Goal: Transaction & Acquisition: Purchase product/service

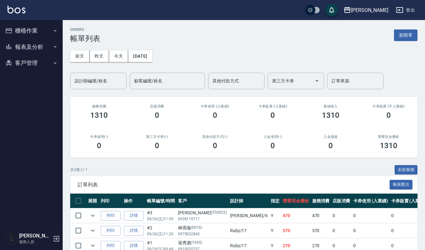
click at [34, 59] on button "客戶管理" at bounding box center [32, 63] width 58 height 16
click at [34, 80] on link "客戶列表" at bounding box center [32, 81] width 58 height 14
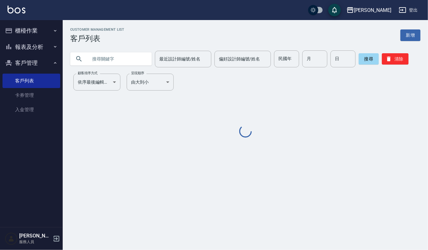
click at [124, 60] on input "text" at bounding box center [117, 58] width 59 height 17
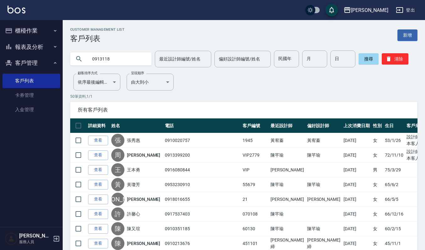
type input "0913118"
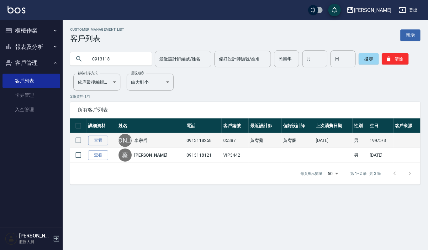
click at [103, 137] on link "查看" at bounding box center [98, 141] width 20 height 10
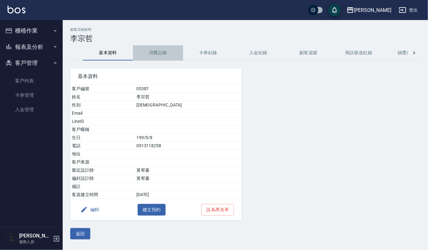
click at [161, 53] on button "消費記錄" at bounding box center [158, 52] width 50 height 15
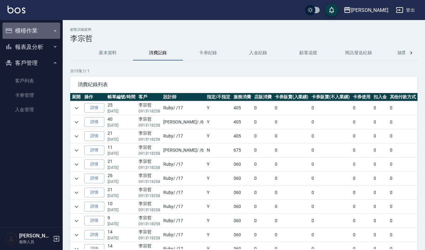
click at [40, 28] on button "櫃檯作業" at bounding box center [32, 31] width 58 height 16
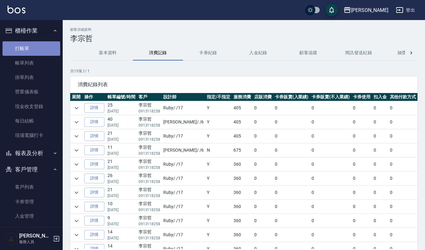
click at [40, 54] on link "打帳單" at bounding box center [32, 48] width 58 height 14
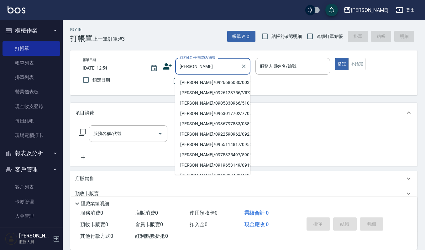
click at [192, 81] on li "王美閔/0926686080/00315" at bounding box center [212, 82] width 75 height 10
type input "王美閔/0926686080/00315"
type input "吉兒-4"
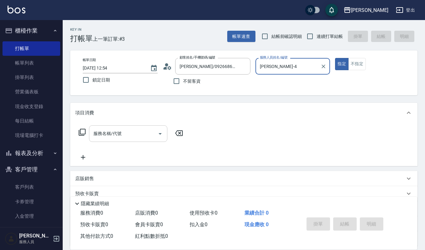
click at [129, 130] on input "服務名稱/代號" at bounding box center [123, 133] width 63 height 11
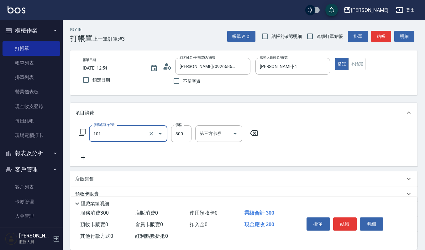
type input "一般洗髮(101)"
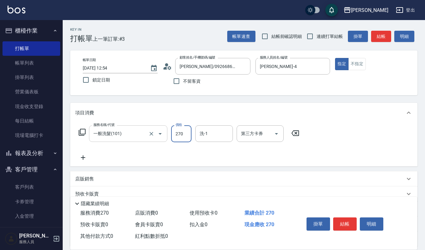
type input "270"
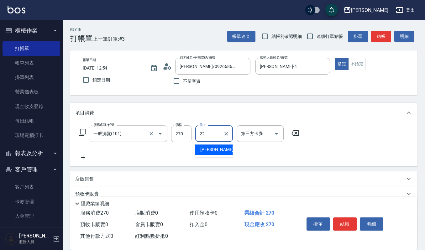
type input "宜芳-22"
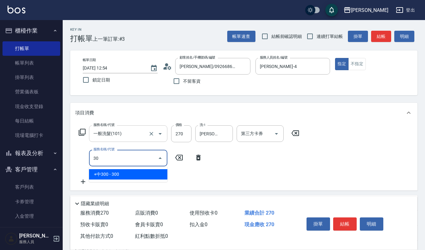
type input "3"
type input "自備複方.亞士(532)"
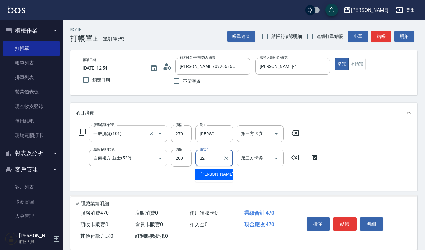
type input "宜芳-22"
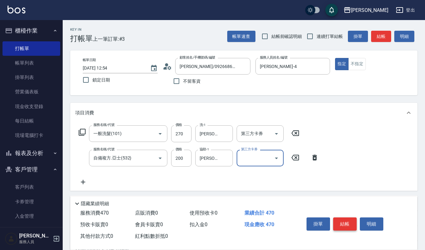
click at [345, 219] on button "結帳" at bounding box center [345, 224] width 24 height 13
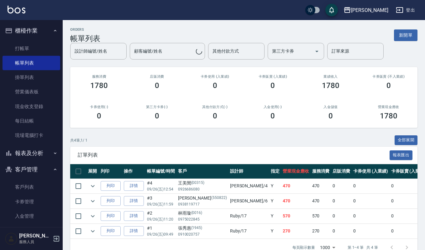
click at [173, 128] on div "第三方卡券(-) 0" at bounding box center [157, 113] width 58 height 30
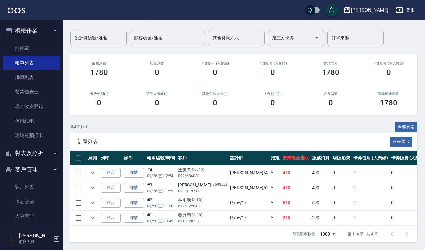
scroll to position [50, 0]
click at [103, 168] on button "列印" at bounding box center [111, 173] width 20 height 10
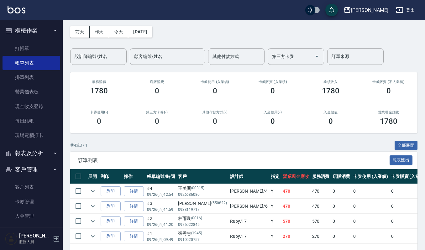
scroll to position [0, 0]
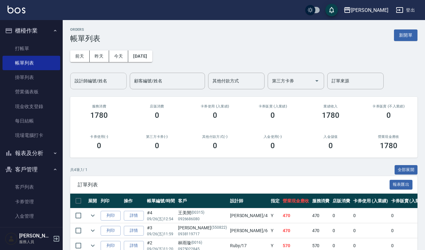
click at [108, 81] on input "設計師編號/姓名" at bounding box center [98, 81] width 51 height 11
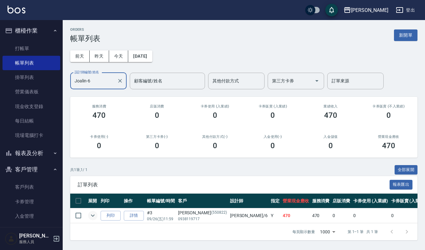
type input "Joalin-6"
click at [91, 215] on icon "expand row" at bounding box center [93, 216] width 8 height 8
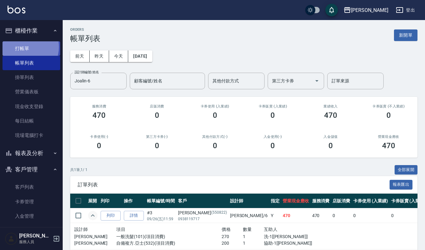
click at [23, 47] on link "打帳單" at bounding box center [32, 48] width 58 height 14
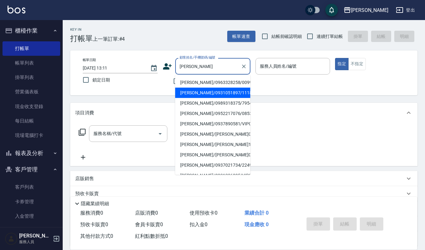
click at [201, 93] on li "林欣如/0931051897/1118" at bounding box center [212, 93] width 75 height 10
type input "林欣如/0931051897/1118"
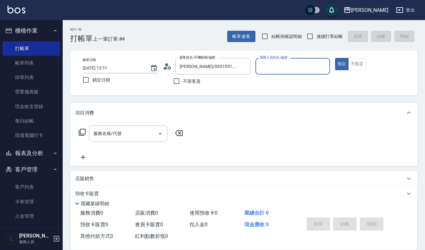
type input "吉兒-4"
click at [220, 100] on div "Key In 打帳單 上一筆訂單:#4 帳單速查 結帳前確認明細 連續打單結帳 掛單 結帳 明細 帳單日期 2025/09/26 13:11 鎖定日期 顧客姓…" at bounding box center [244, 162] width 362 height 285
click at [128, 122] on div "項目消費" at bounding box center [243, 113] width 347 height 20
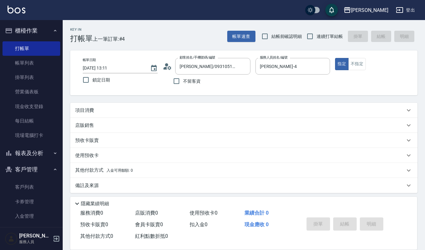
click at [128, 106] on div "項目消費" at bounding box center [243, 110] width 347 height 15
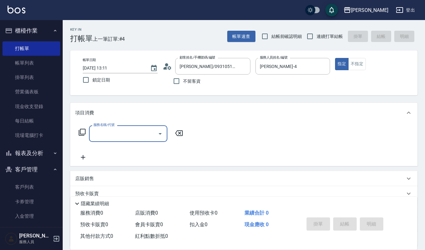
click at [123, 125] on div "服務名稱/代號" at bounding box center [128, 133] width 78 height 17
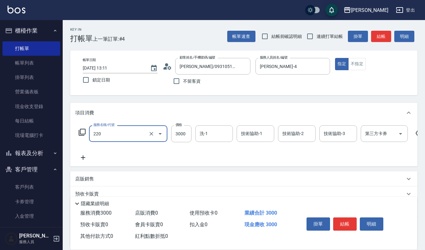
type input "溫朔燙(220)"
type input "3500"
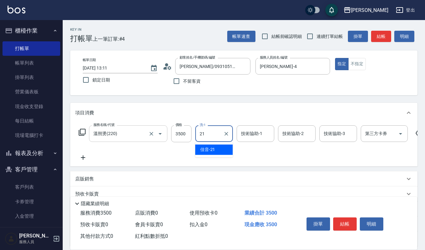
type input "佳音-21"
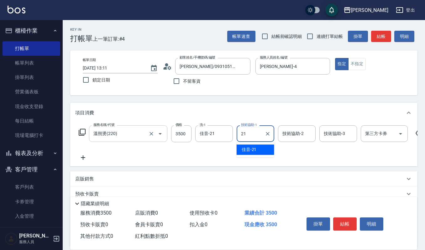
type input "佳音-21"
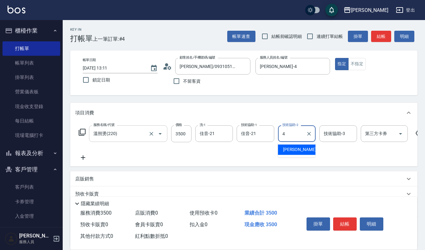
type input "吉兒-4"
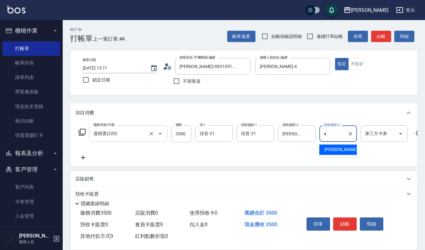
type input "吉兒-4"
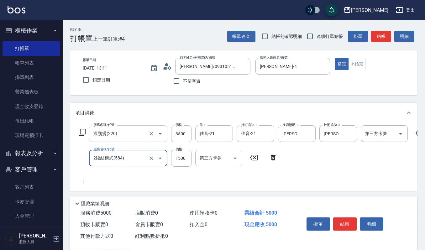
type input "2段結構式(584)"
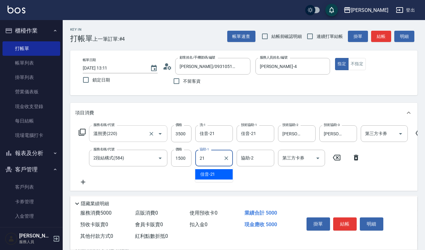
type input "佳音-21"
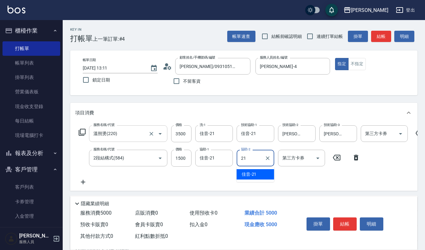
type input "佳音-21"
click at [220, 105] on div "項目消費" at bounding box center [243, 113] width 347 height 20
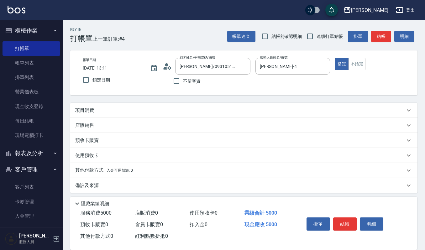
click at [221, 103] on div "項目消費" at bounding box center [243, 110] width 347 height 15
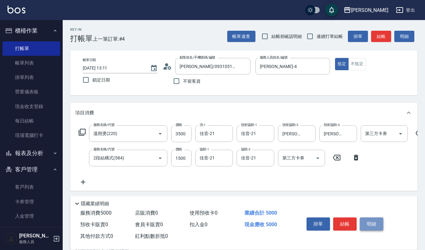
click at [376, 222] on button "明細" at bounding box center [372, 224] width 24 height 13
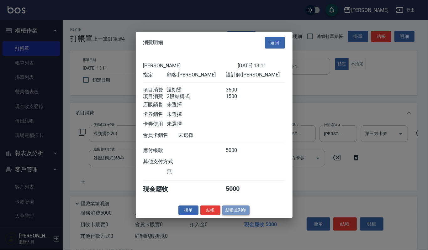
click at [242, 211] on button "結帳並列印" at bounding box center [235, 210] width 27 height 10
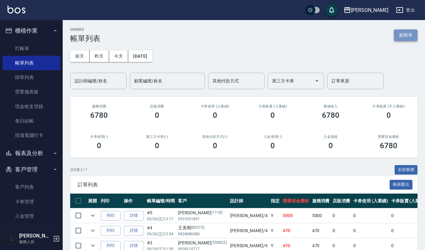
click at [402, 35] on button "新開單" at bounding box center [406, 35] width 24 height 12
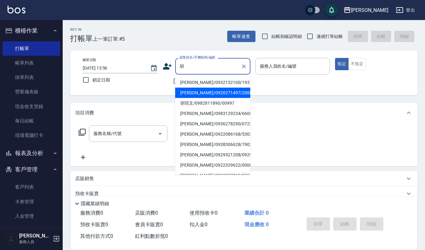
click at [212, 95] on li "胡陳素貞/0920271497/2000" at bounding box center [212, 93] width 75 height 10
type input "胡陳素貞/0920271497/2000"
type input "吉兒-4"
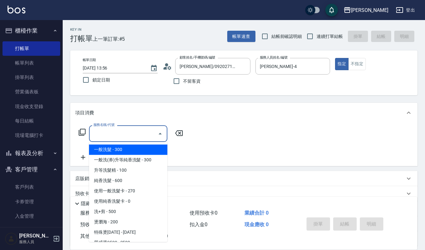
click at [144, 137] on input "服務名稱/代號" at bounding box center [123, 133] width 63 height 11
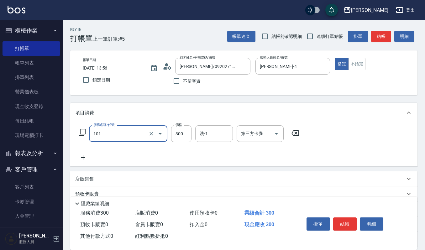
type input "一般洗髮(101)"
type input "270"
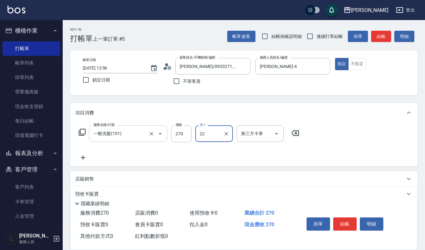
type input "宜芳-22"
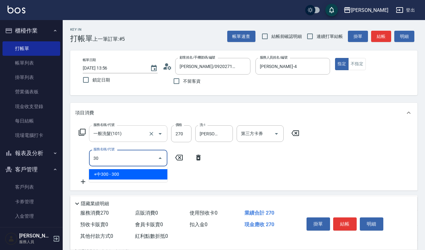
type input "3"
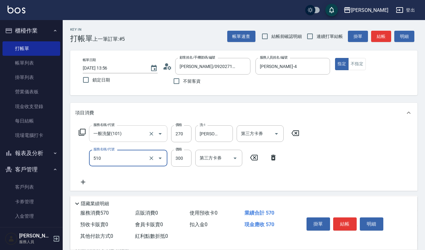
type input "~自備~護髮(510)"
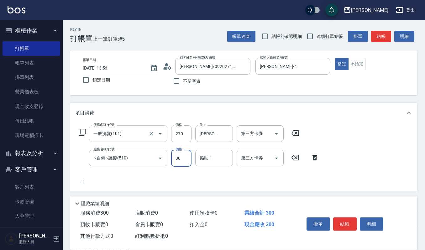
type input "300"
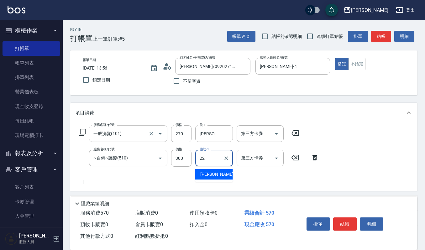
type input "宜芳-22"
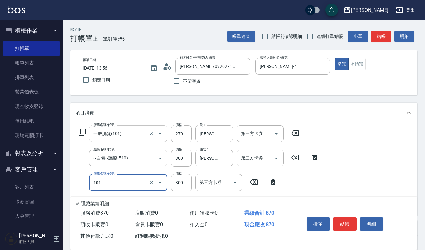
type input "一般洗髮(101)"
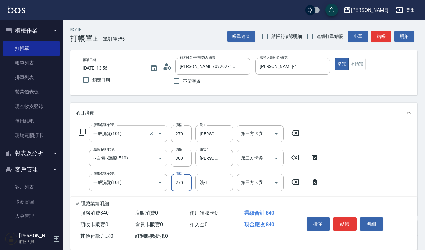
type input "270"
type input "宜芳-22"
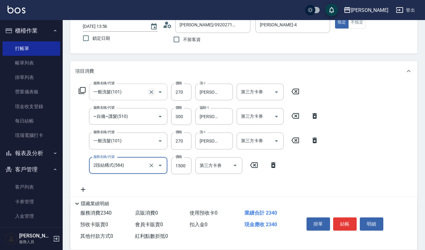
type input "2段結構式(584)"
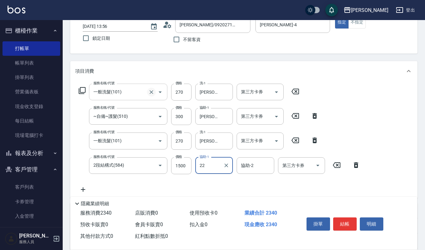
type input "宜芳-22"
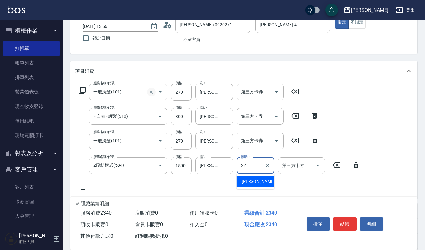
type input "宜芳-22"
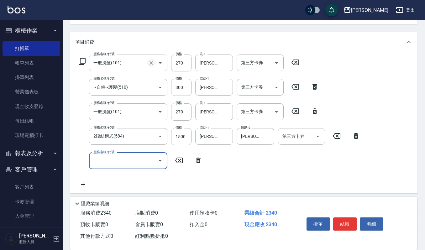
scroll to position [83, 0]
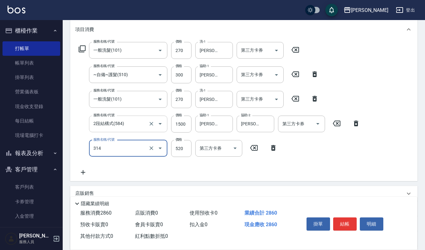
type input "2024剪髮卡(314)"
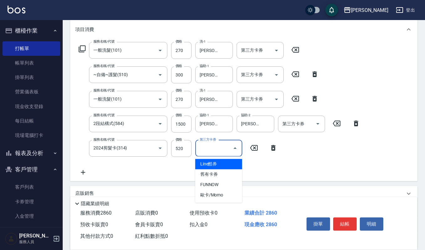
click at [209, 150] on input "第三方卡券" at bounding box center [214, 148] width 32 height 11
click at [216, 171] on span "舊有卡券" at bounding box center [218, 174] width 47 height 10
type input "舊有卡券"
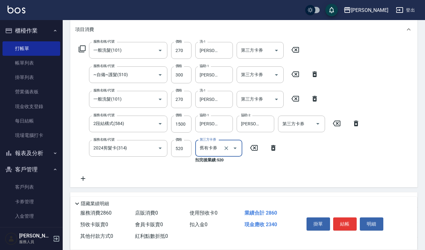
click at [295, 172] on div "服務名稱/代號 一般洗髮(101) 服務名稱/代號 價格 270 價格 洗-1 宜芳-22 洗-1 第三方卡券 第三方卡券 服務名稱/代號 ~自備~護髮(51…" at bounding box center [219, 112] width 289 height 140
click at [340, 221] on button "結帳" at bounding box center [345, 224] width 24 height 13
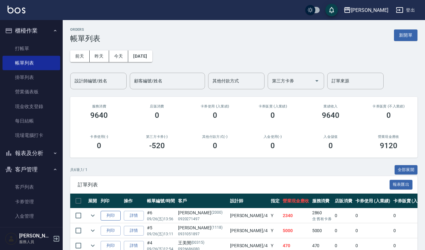
click at [113, 216] on button "列印" at bounding box center [111, 216] width 20 height 10
drag, startPoint x: 408, startPoint y: 36, endPoint x: 390, endPoint y: 43, distance: 19.4
click at [408, 36] on button "新開單" at bounding box center [406, 35] width 24 height 12
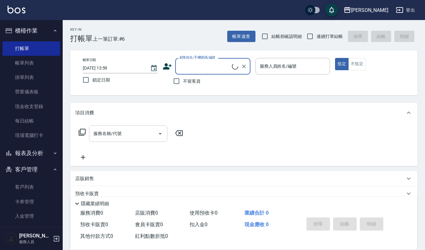
click at [129, 139] on input "服務名稱/代號" at bounding box center [123, 133] width 63 height 11
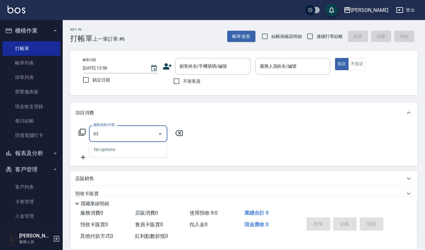
type input "6"
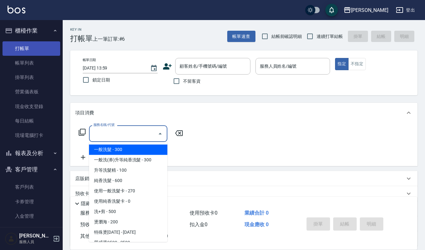
click at [40, 61] on link "帳單列表" at bounding box center [32, 63] width 58 height 14
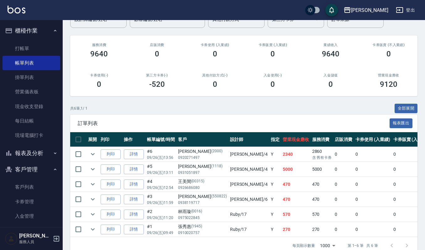
scroll to position [81, 0]
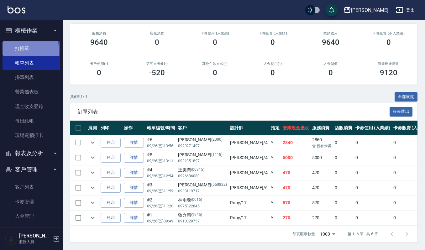
click at [21, 52] on link "打帳單" at bounding box center [32, 48] width 58 height 14
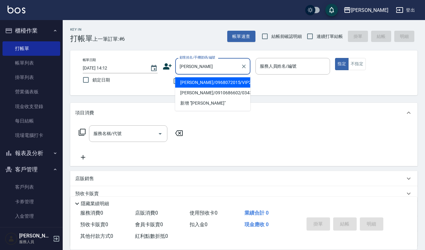
click at [187, 85] on li "鄭雯霞/0968072015/VIP2788" at bounding box center [212, 82] width 75 height 10
type input "鄭雯霞/0968072015/VIP2788"
type input "吉兒-4"
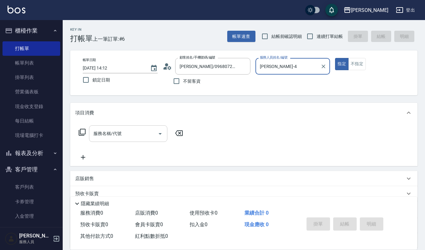
click at [131, 133] on input "服務名稱/代號" at bounding box center [123, 133] width 63 height 11
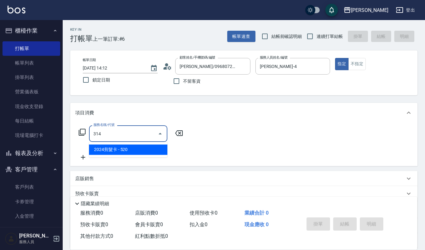
type input "2024剪髮卡(314)"
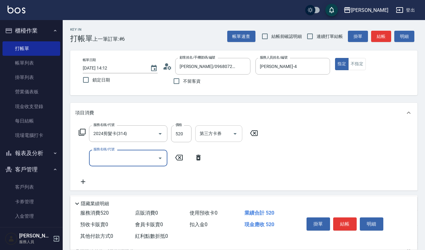
click at [235, 131] on icon "Open" at bounding box center [235, 134] width 8 height 8
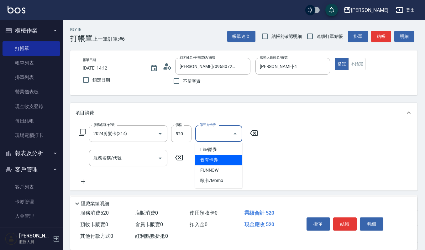
click at [219, 158] on span "舊有卡券" at bounding box center [218, 160] width 47 height 10
type input "舊有卡券"
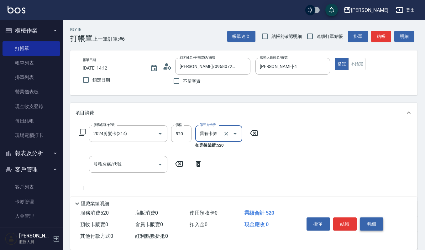
click at [379, 224] on button "明細" at bounding box center [372, 224] width 24 height 13
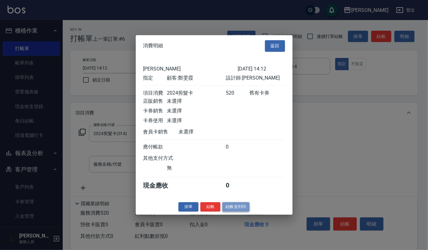
click at [228, 211] on button "結帳並列印" at bounding box center [235, 207] width 27 height 10
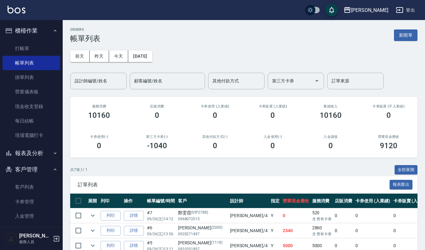
click at [199, 215] on p "(VIP2788)" at bounding box center [199, 213] width 17 height 7
copy p "VIP2788"
click at [157, 165] on div "共 7 筆, 1 / 1 全部展開" at bounding box center [243, 170] width 347 height 10
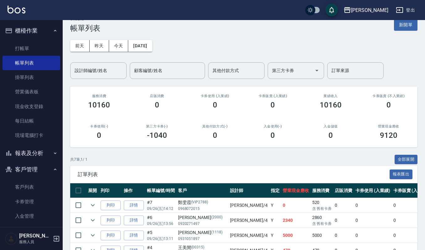
scroll to position [42, 0]
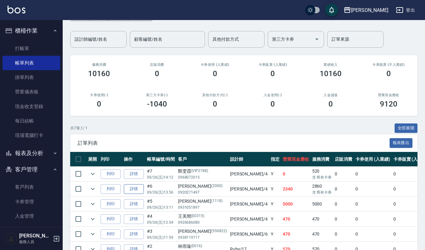
click at [141, 190] on link "詳情" at bounding box center [134, 189] width 20 height 10
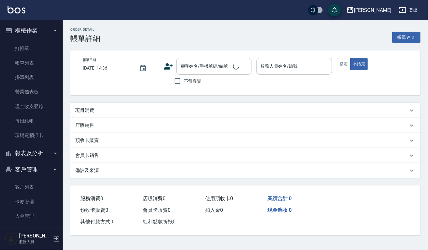
type input "2025/09/26 13:56"
type input "吉兒-4"
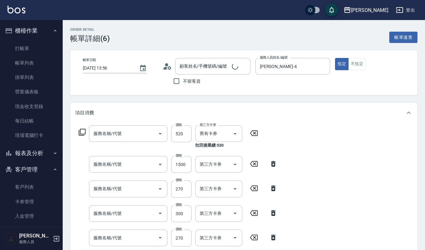
type input "胡陳素貞/0920271497/2000"
type input "2024剪髮卡(314)"
type input "2段結構式(584)"
type input "一般洗髮(101)"
type input "~自備~護髮(510)"
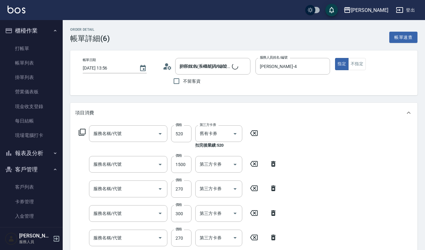
type input "一般洗髮(101)"
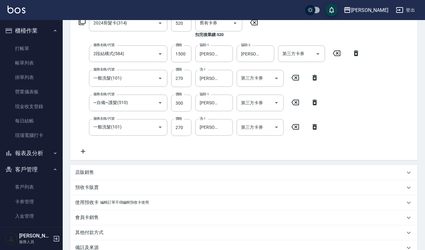
scroll to position [125, 0]
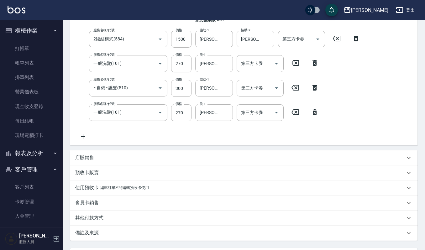
click at [83, 137] on icon at bounding box center [83, 137] width 4 height 4
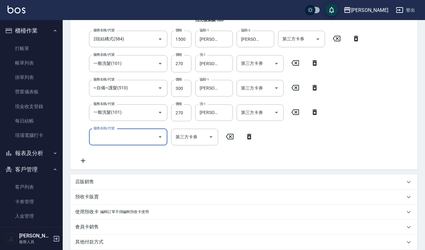
click at [109, 140] on input "服務名稱/代號" at bounding box center [123, 137] width 63 height 11
type input "經典剪髮-Gill(302)"
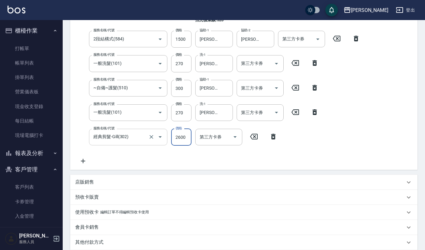
type input "2600"
click at [279, 161] on div "服務名稱/代號 2024剪髮卡(314) 服務名稱/代號 價格 520 價格 第三方卡券 舊有卡券 第三方卡券 扣完後業績: 520 服務名稱/代號 2段結構…" at bounding box center [219, 82] width 289 height 165
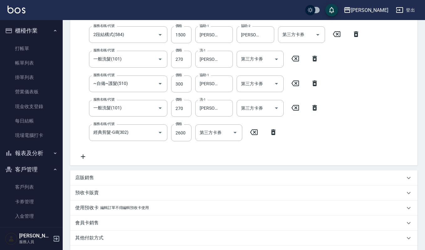
scroll to position [123, 0]
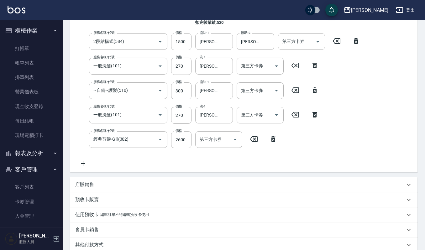
click at [274, 142] on icon at bounding box center [274, 139] width 16 height 8
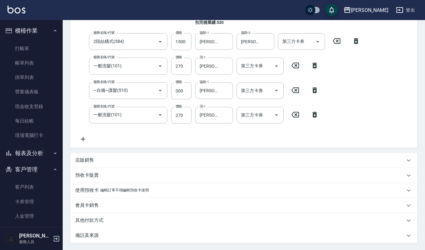
click at [109, 179] on div "預收卡販賣" at bounding box center [243, 175] width 347 height 15
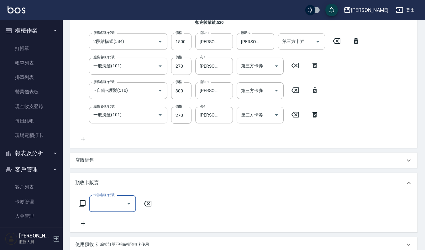
scroll to position [0, 0]
click at [117, 206] on input "卡券名稱/代號" at bounding box center [108, 203] width 32 height 11
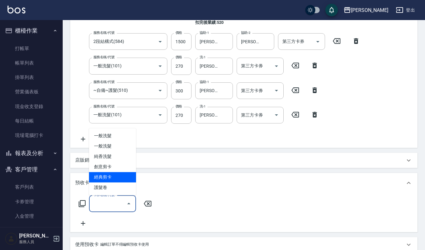
click at [121, 176] on span "經典剪卡" at bounding box center [112, 177] width 47 height 10
type input "經典剪卡(206)"
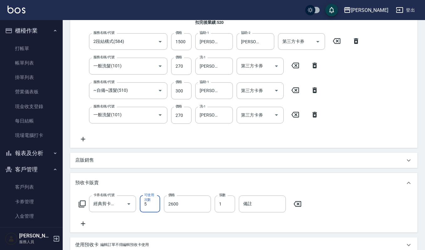
click at [340, 230] on div "卡券名稱/代號 經典剪卡(206) 卡券名稱/代號 可使用次數 5 可使用次數 價格 2600 價格 張數 1 張數 備註 備註" at bounding box center [243, 213] width 347 height 40
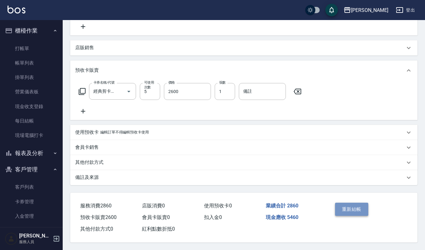
click at [342, 205] on button "重新結帳" at bounding box center [351, 209] width 33 height 13
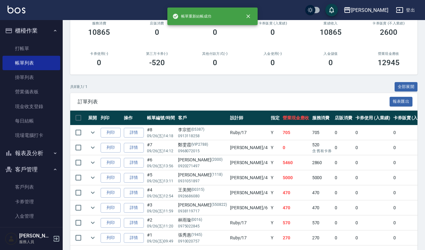
scroll to position [83, 0]
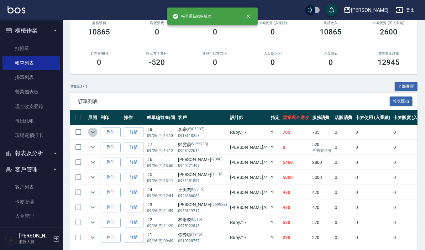
click at [94, 129] on icon "expand row" at bounding box center [93, 133] width 8 height 8
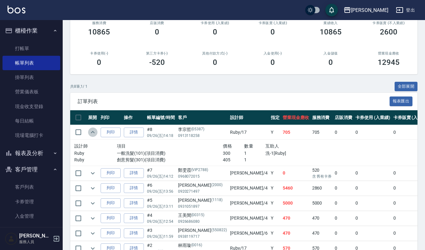
click at [94, 129] on icon "expand row" at bounding box center [93, 133] width 8 height 8
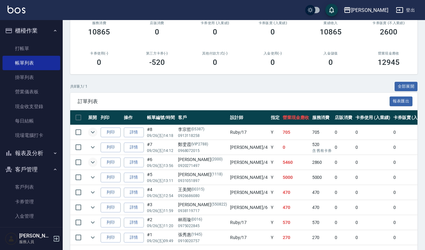
click at [95, 161] on icon "expand row" at bounding box center [93, 163] width 8 height 8
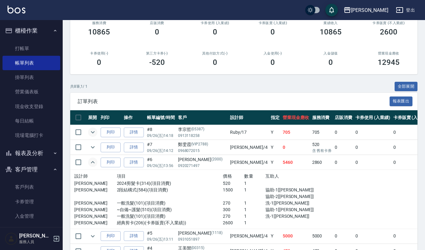
scroll to position [125, 0]
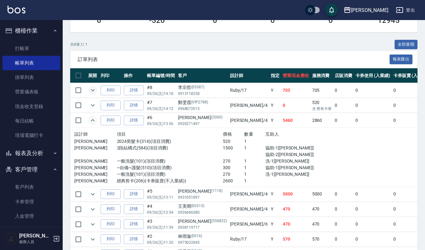
click at [181, 167] on p "~自備~護髮(510)(項目消費)" at bounding box center [170, 168] width 106 height 7
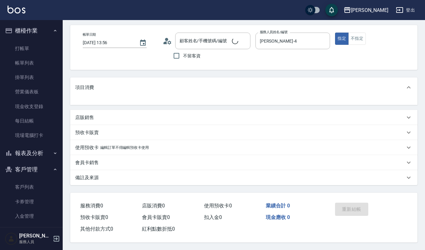
scroll to position [9, 0]
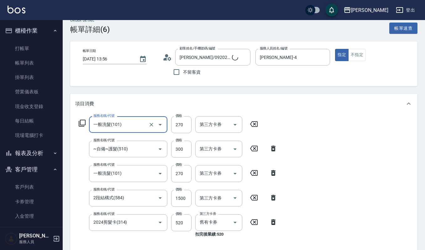
type input "胡陳素貞/0920271497/2000"
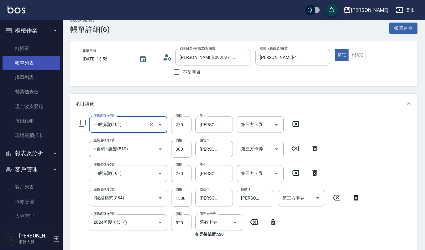
click at [24, 61] on link "帳單列表" at bounding box center [32, 63] width 58 height 14
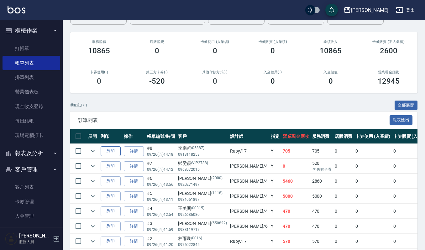
scroll to position [83, 0]
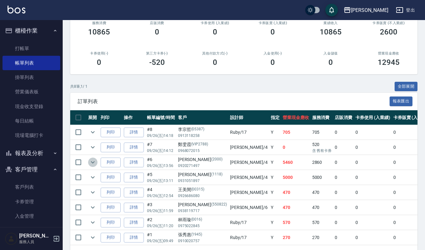
click at [90, 161] on icon "expand row" at bounding box center [93, 163] width 8 height 8
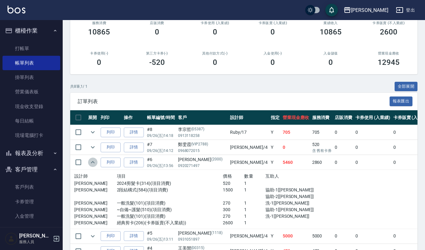
click at [93, 160] on icon "expand row" at bounding box center [93, 163] width 8 height 8
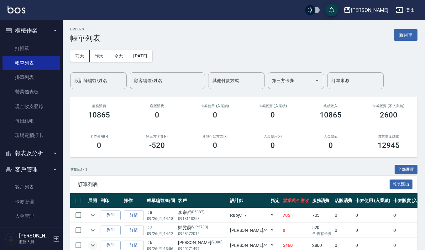
scroll to position [0, 0]
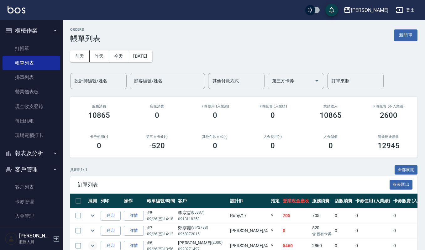
click at [228, 171] on div "共 8 筆, 1 / 1 全部展開" at bounding box center [243, 170] width 347 height 10
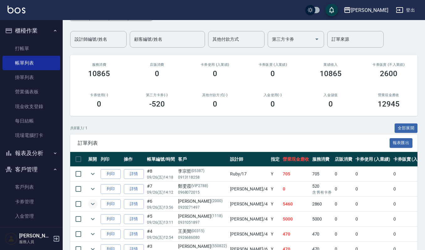
click at [157, 129] on div "共 8 筆, 1 / 1 全部展開" at bounding box center [243, 129] width 347 height 10
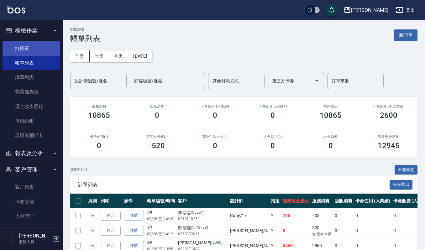
click at [28, 50] on link "打帳單" at bounding box center [32, 48] width 58 height 14
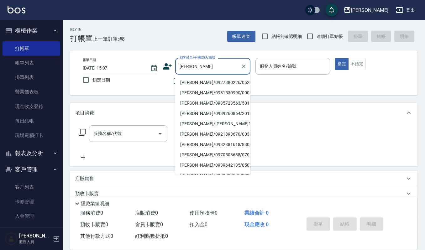
type input "林雅萍/0927380226/0523"
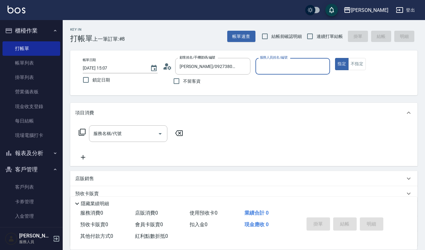
type input "Ruby-17"
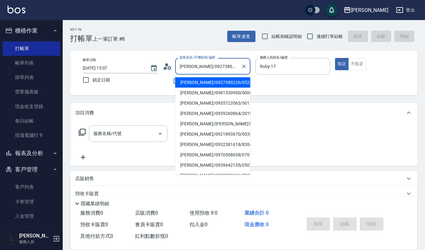
click at [231, 65] on input "林雅萍/0927380226/0523" at bounding box center [208, 66] width 60 height 11
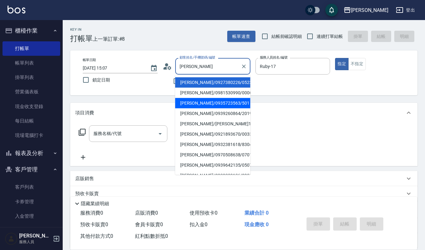
type input "林雅芳/0935723563/501"
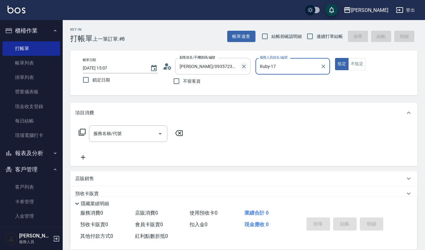
click at [245, 66] on icon "Clear" at bounding box center [244, 66] width 6 height 6
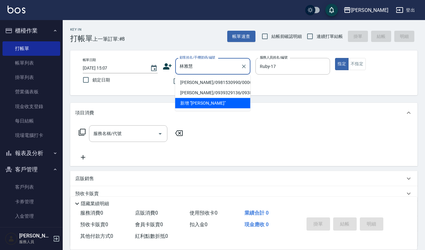
type input "林雅慧/0981530990/00061"
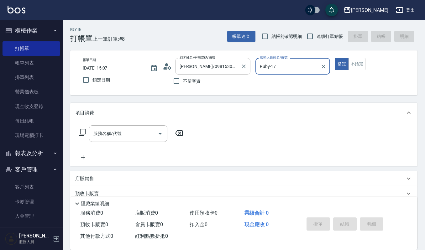
click at [335, 58] on button "指定" at bounding box center [341, 64] width 13 height 12
type button "true"
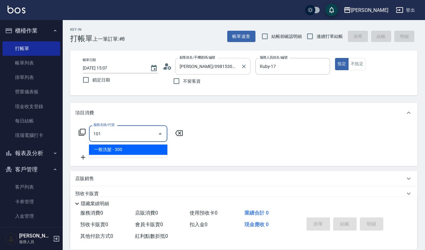
type input "一般洗髮(101)"
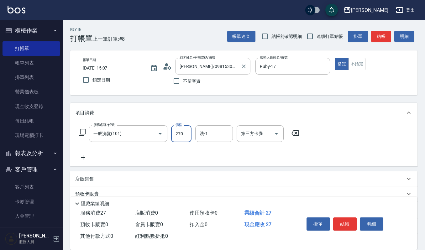
type input "270"
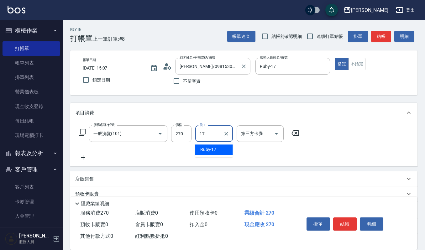
type input "Ruby-17"
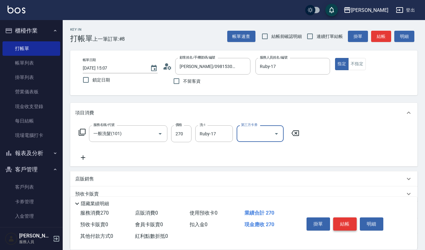
click at [349, 224] on button "結帳" at bounding box center [345, 224] width 24 height 13
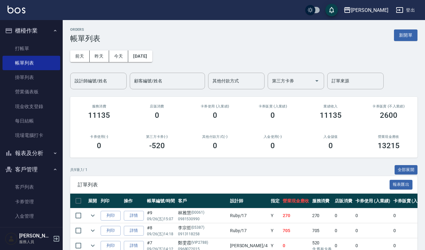
click at [78, 80] on input "設計師編號/姓名" at bounding box center [98, 81] width 51 height 11
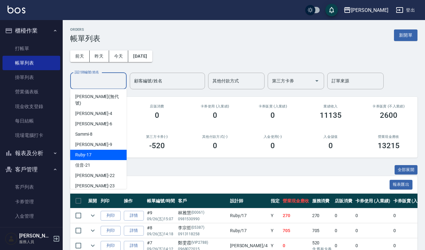
click at [74, 150] on div "Ruby -17" at bounding box center [98, 155] width 56 height 10
type input "Ruby-17"
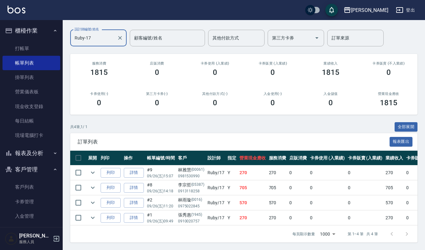
scroll to position [50, 0]
click at [31, 51] on link "打帳單" at bounding box center [32, 48] width 58 height 14
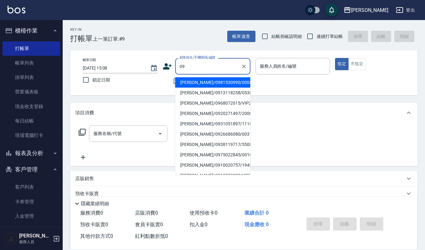
type input "0"
type input "林玉玲/22833677/1910"
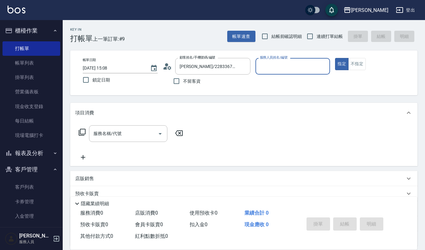
type input "吉兒-4"
click at [335, 58] on button "指定" at bounding box center [341, 64] width 13 height 12
type button "true"
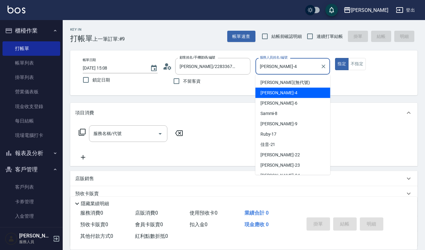
click at [296, 62] on input "吉兒-4" at bounding box center [288, 66] width 60 height 11
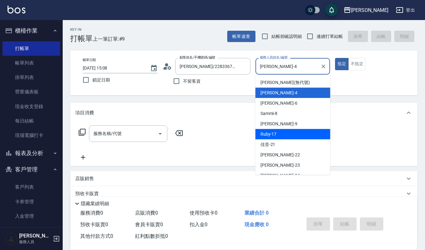
click at [290, 136] on div "Ruby -17" at bounding box center [293, 134] width 75 height 10
type input "Ruby-17"
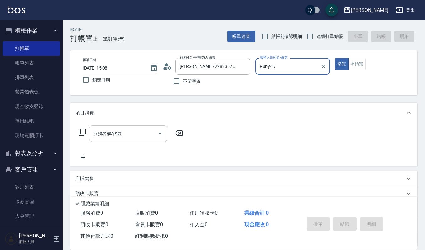
click at [138, 129] on input "服務名稱/代號" at bounding box center [123, 133] width 63 height 11
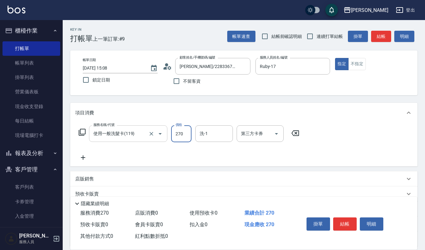
click at [136, 132] on input "使用一般洗髮卡(119)" at bounding box center [119, 133] width 55 height 11
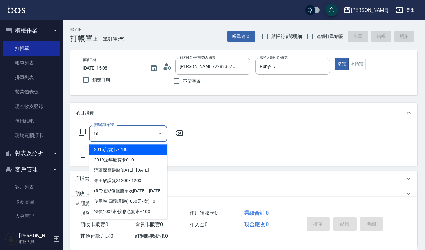
type input "107"
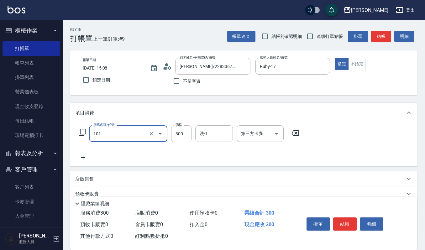
type input "一般洗髮(101)"
type input "270"
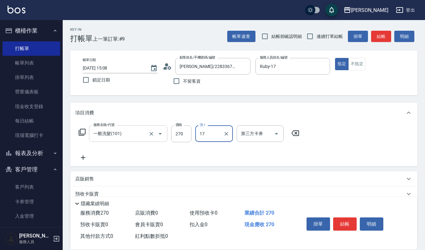
type input "Ruby-17"
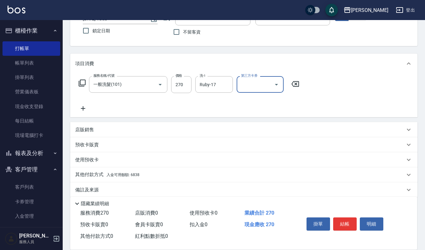
scroll to position [55, 0]
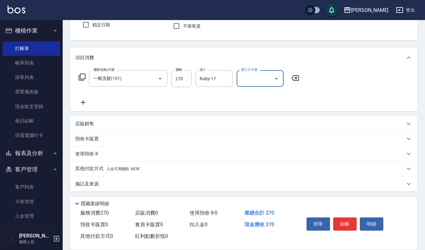
click at [91, 171] on p "其他付款方式 入金可用餘額: 6838" at bounding box center [107, 169] width 64 height 7
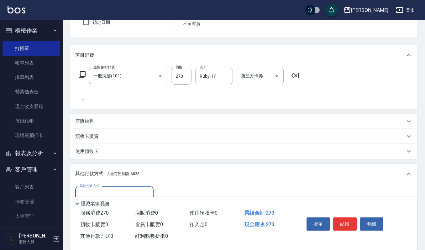
scroll to position [129, 0]
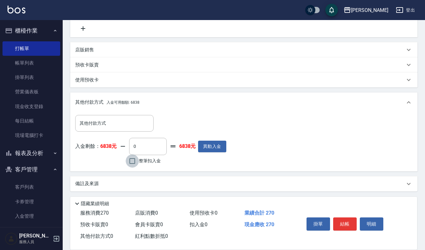
click at [132, 162] on input "整筆扣入金" at bounding box center [132, 161] width 13 height 13
checkbox input "true"
type input "270"
click at [345, 225] on button "結帳" at bounding box center [345, 224] width 24 height 13
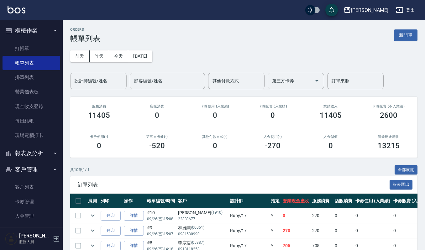
click at [103, 78] on input "設計師編號/姓名" at bounding box center [98, 81] width 51 height 11
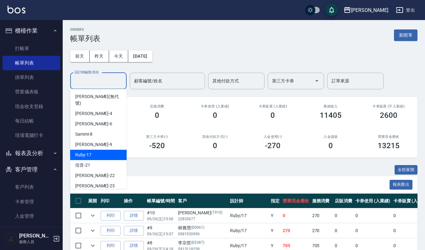
click at [91, 152] on span "Ruby -17" at bounding box center [83, 155] width 16 height 7
type input "Ruby-17"
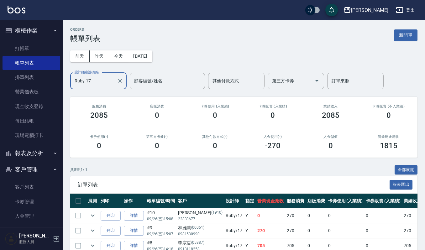
scroll to position [65, 0]
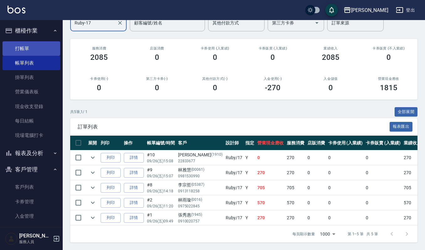
click at [33, 46] on link "打帳單" at bounding box center [32, 48] width 58 height 14
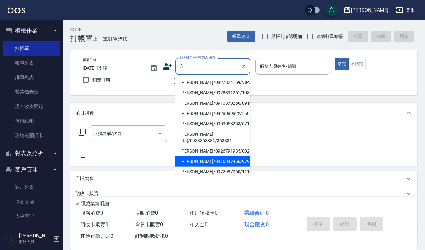
click at [215, 167] on li "方筱葳/0916397966/97966" at bounding box center [212, 161] width 75 height 10
type input "方筱葳/0916397966/97966"
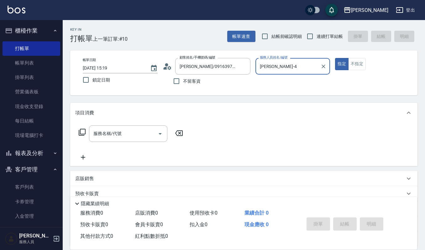
type input "吉兒-4"
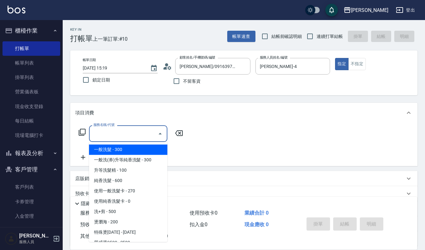
click at [111, 132] on input "服務名稱/代號" at bounding box center [123, 133] width 63 height 11
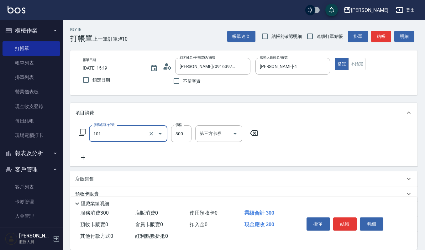
type input "一般洗髮(101)"
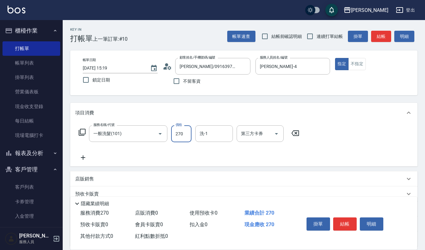
type input "270"
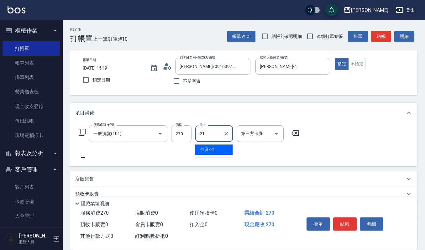
type input "佳音-21"
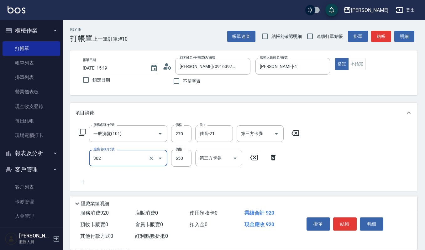
type input "經典剪髮-Gill(302)"
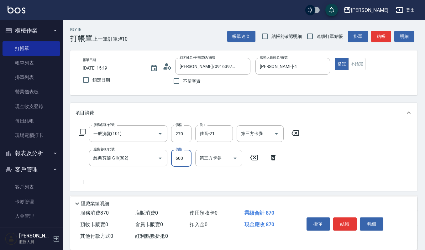
type input "600"
click at [369, 226] on button "明細" at bounding box center [372, 224] width 24 height 13
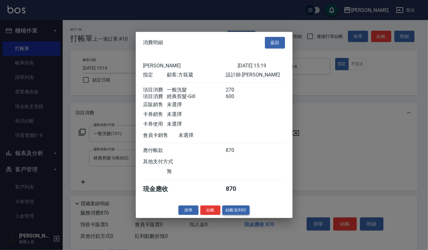
click at [249, 214] on button "結帳並列印" at bounding box center [235, 210] width 27 height 10
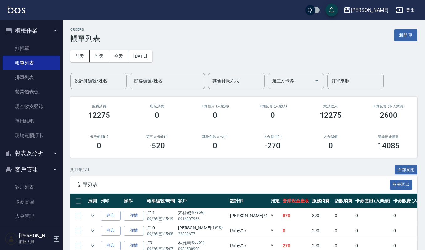
click at [38, 152] on button "報表及分析" at bounding box center [32, 153] width 58 height 16
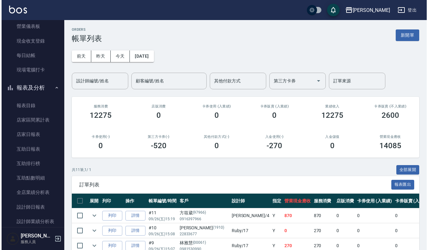
scroll to position [125, 0]
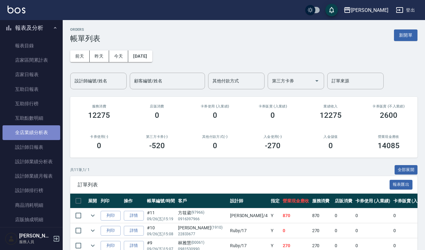
click at [36, 132] on link "全店業績分析表" at bounding box center [32, 132] width 58 height 14
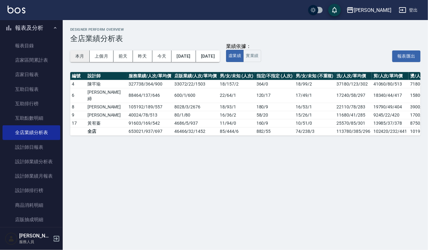
click at [76, 54] on button "本月" at bounding box center [79, 56] width 19 height 12
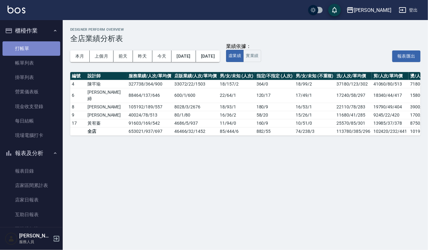
click at [32, 44] on link "打帳單" at bounding box center [32, 48] width 58 height 14
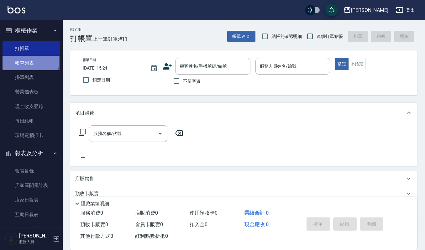
click at [23, 60] on link "帳單列表" at bounding box center [32, 63] width 58 height 14
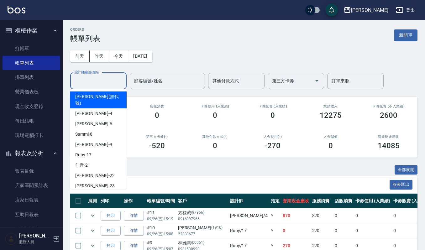
click at [121, 82] on input "設計師編號/姓名" at bounding box center [98, 81] width 51 height 11
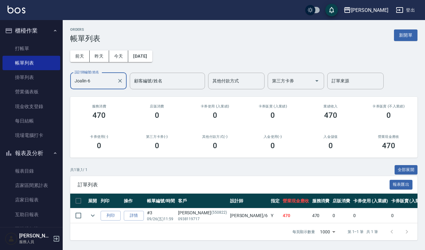
type input "Joalin-6"
click at [193, 236] on div "每頁顯示數量 1000 1000 第 1–1 筆 共 1 筆" at bounding box center [243, 232] width 347 height 17
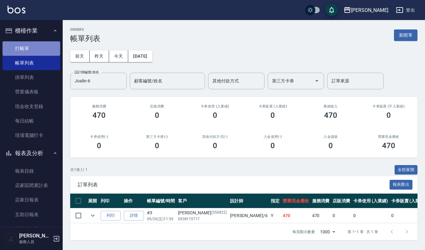
click at [49, 41] on link "打帳單" at bounding box center [32, 48] width 58 height 14
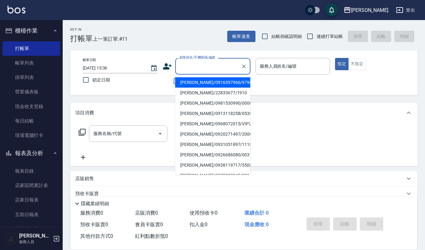
click at [198, 66] on input "顧客姓名/手機號碼/編號" at bounding box center [208, 66] width 60 height 11
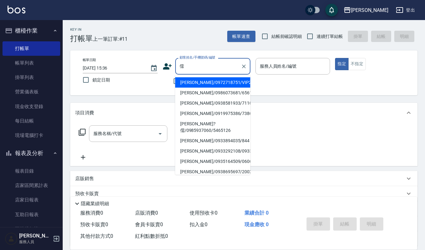
click at [213, 83] on li "王盈儒/0972718751/VIP2294" at bounding box center [212, 82] width 75 height 10
type input "王盈儒/0972718751/VIP2294"
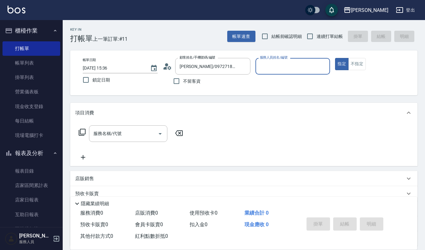
type input "Joalin-6"
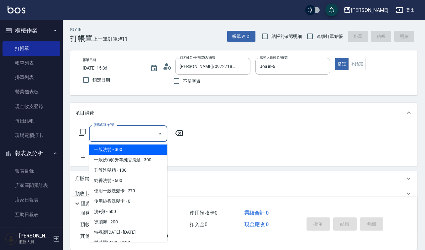
click at [135, 130] on input "服務名稱/代號" at bounding box center [123, 133] width 63 height 11
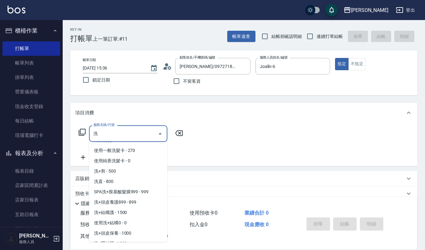
scroll to position [46, 0]
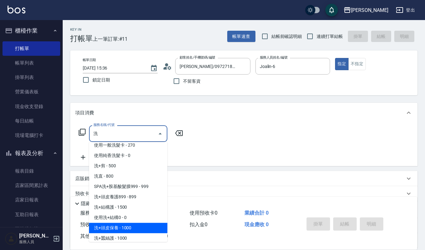
click at [131, 229] on span "洗+頭皮保養 - 1000" at bounding box center [128, 228] width 78 height 10
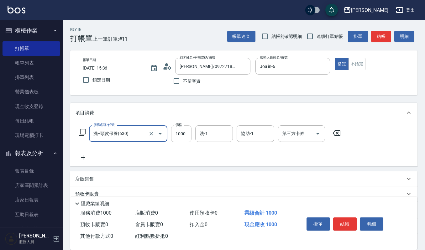
type input "洗+頭皮保養(630)"
click at [187, 135] on input "1000" at bounding box center [181, 133] width 20 height 17
type input "1299"
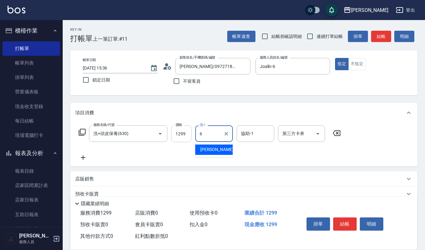
type input "Joalin-6"
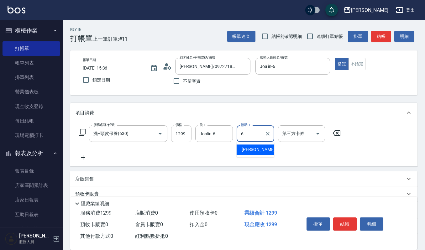
type input "Joalin-6"
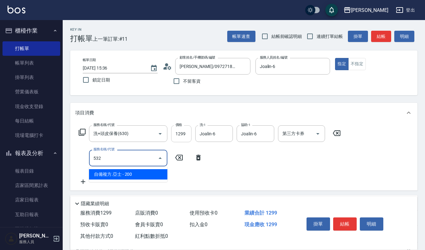
type input "自備複方.亞士(532)"
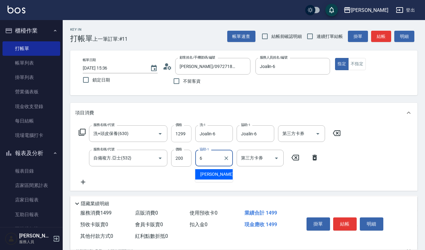
type input "Joalin-6"
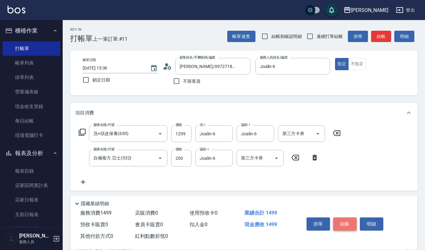
click at [353, 221] on button "結帳" at bounding box center [345, 224] width 24 height 13
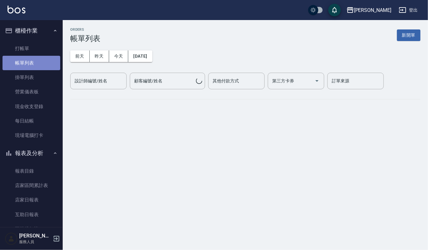
click at [45, 66] on link "帳單列表" at bounding box center [32, 63] width 58 height 14
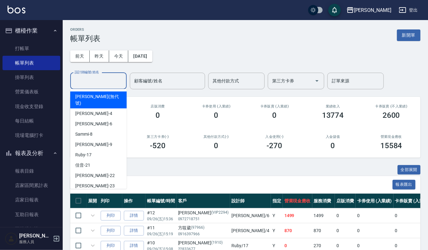
click at [93, 77] on input "設計師編號/姓名" at bounding box center [98, 81] width 51 height 11
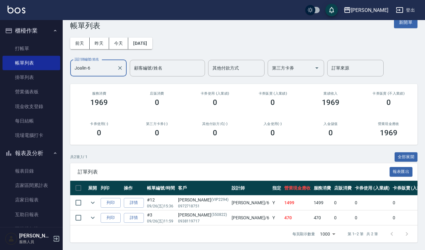
scroll to position [19, 0]
type input "Joalin-6"
click at [92, 214] on icon "expand row" at bounding box center [93, 218] width 8 height 8
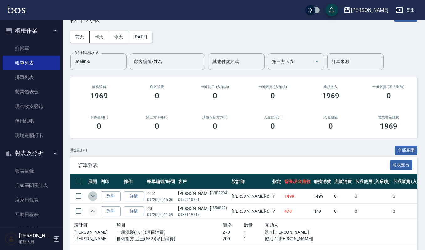
click at [93, 196] on icon "expand row" at bounding box center [93, 197] width 8 height 8
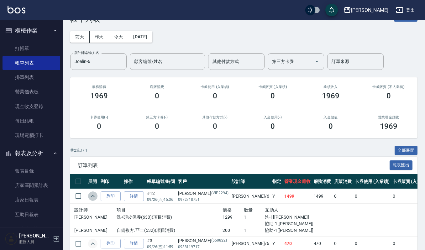
click at [93, 196] on icon "expand row" at bounding box center [93, 196] width 4 height 2
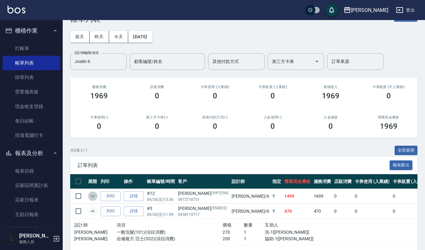
click at [95, 196] on icon "expand row" at bounding box center [93, 197] width 8 height 8
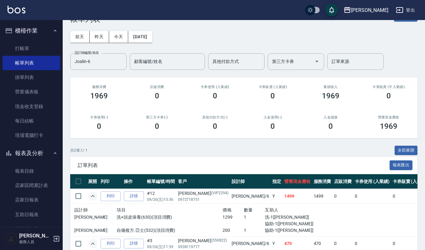
click at [35, 153] on button "報表及分析" at bounding box center [32, 153] width 58 height 16
click at [34, 186] on link "客戶列表" at bounding box center [32, 187] width 58 height 14
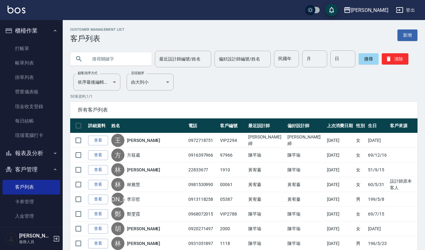
click at [118, 64] on input "text" at bounding box center [117, 58] width 59 height 17
type input "淑惠"
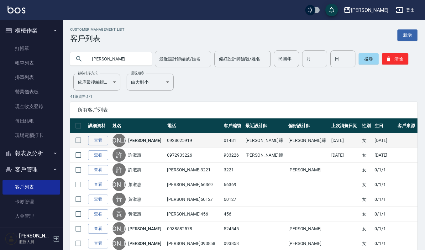
click at [94, 139] on link "查看" at bounding box center [98, 141] width 20 height 10
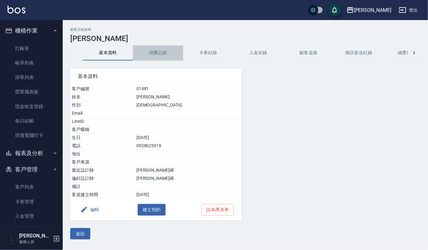
click at [161, 54] on button "消費記錄" at bounding box center [158, 52] width 50 height 15
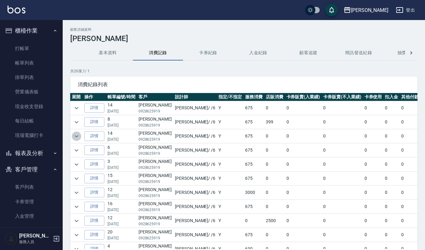
click at [78, 138] on icon "expand row" at bounding box center [77, 137] width 8 height 8
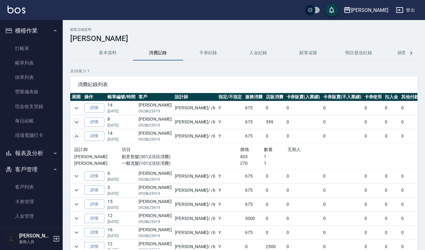
click at [74, 123] on icon "expand row" at bounding box center [77, 123] width 8 height 8
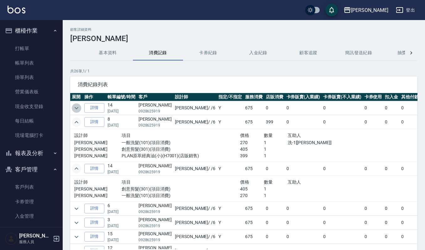
click at [78, 106] on icon "expand row" at bounding box center [77, 108] width 8 height 8
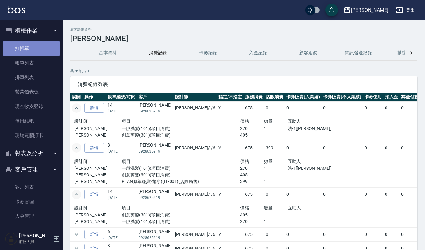
click at [35, 48] on link "打帳單" at bounding box center [32, 48] width 58 height 14
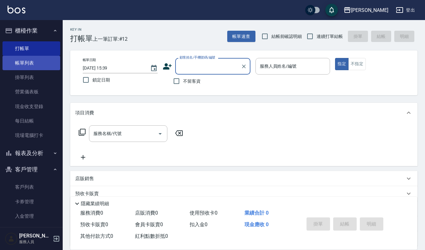
click at [48, 63] on link "帳單列表" at bounding box center [32, 63] width 58 height 14
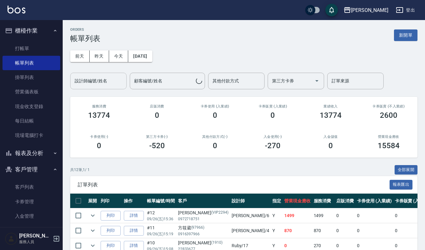
click at [105, 78] on input "設計師編號/姓名" at bounding box center [98, 81] width 51 height 11
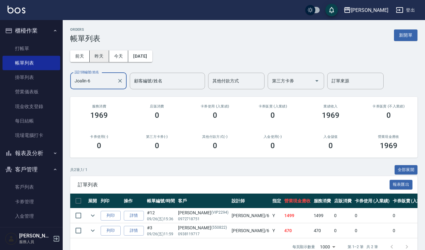
type input "Joalin-6"
click at [99, 57] on button "昨天" at bounding box center [99, 56] width 19 height 12
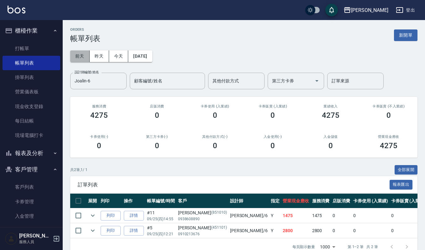
click at [83, 55] on button "前天" at bounding box center [79, 56] width 19 height 12
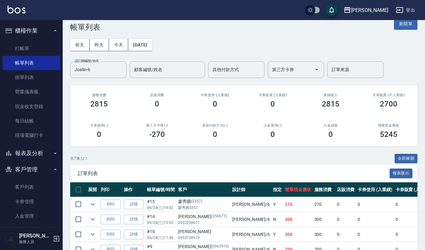
scroll to position [8, 0]
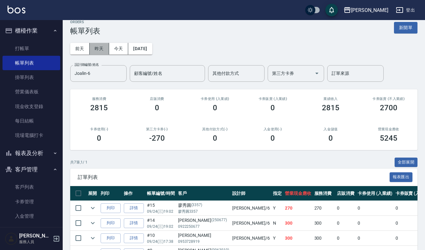
click at [97, 46] on button "昨天" at bounding box center [99, 49] width 19 height 12
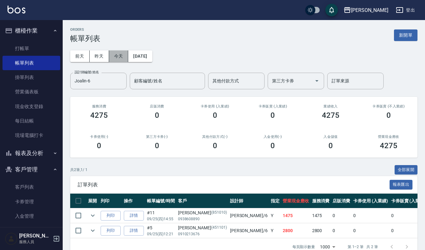
click at [117, 55] on button "今天" at bounding box center [118, 56] width 19 height 12
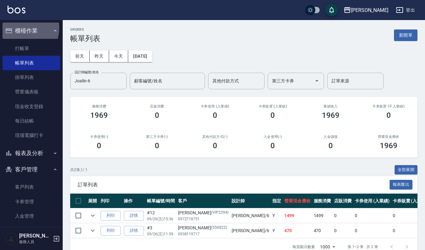
click at [22, 28] on button "櫃檯作業" at bounding box center [32, 31] width 58 height 16
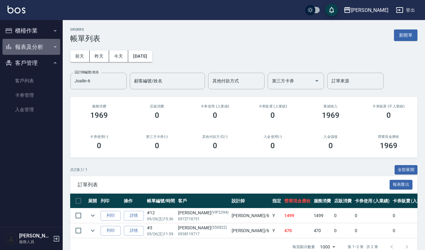
click at [26, 45] on button "報表及分析" at bounding box center [32, 47] width 58 height 16
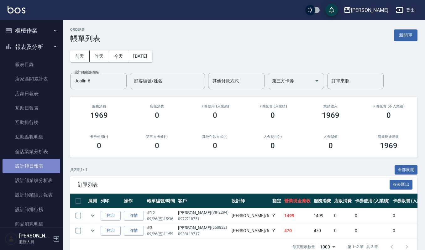
click at [41, 166] on link "設計師日報表" at bounding box center [32, 166] width 58 height 14
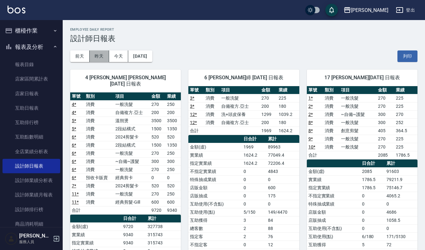
click at [95, 59] on button "昨天" at bounding box center [99, 56] width 19 height 12
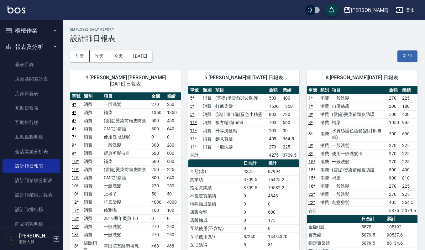
click at [29, 29] on button "櫃檯作業" at bounding box center [32, 31] width 58 height 16
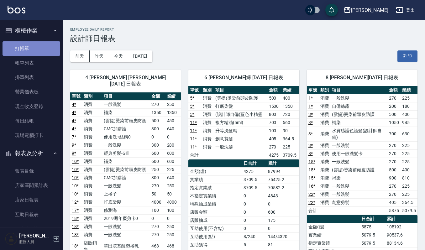
click at [45, 50] on link "打帳單" at bounding box center [32, 48] width 58 height 14
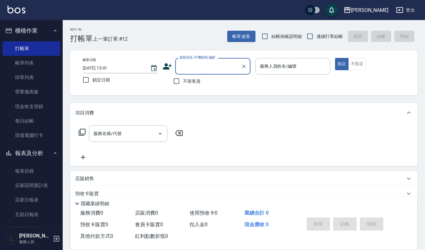
click at [17, 157] on button "報表及分析" at bounding box center [32, 153] width 58 height 16
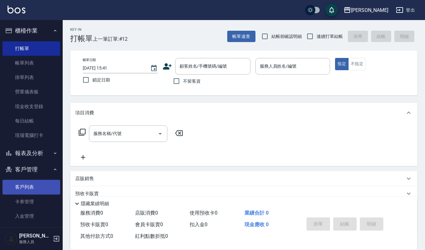
click at [28, 186] on link "客戶列表" at bounding box center [32, 187] width 58 height 14
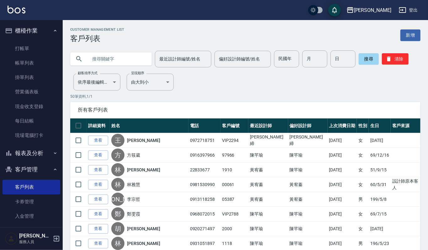
click at [108, 64] on input "text" at bounding box center [117, 58] width 59 height 17
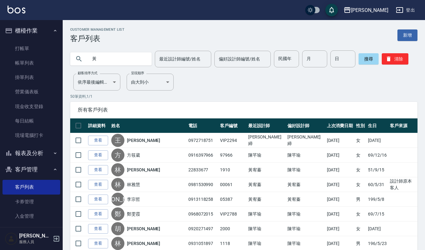
type input "黃"
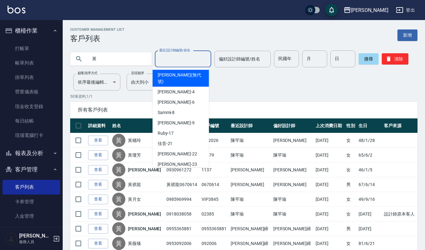
click at [172, 62] on input "最近設計師編號/姓名" at bounding box center [183, 59] width 51 height 11
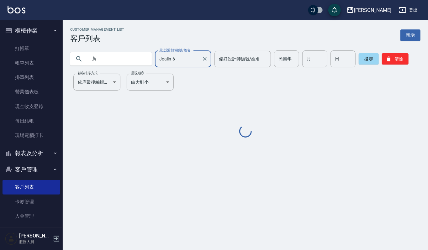
type input "Joalin-6"
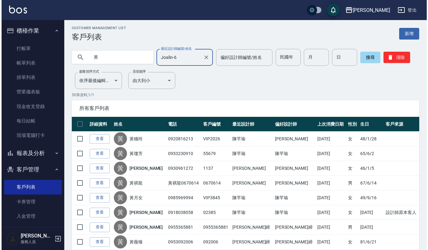
scroll to position [13, 0]
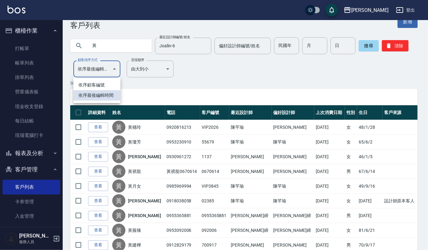
click at [167, 68] on div at bounding box center [214, 125] width 428 height 250
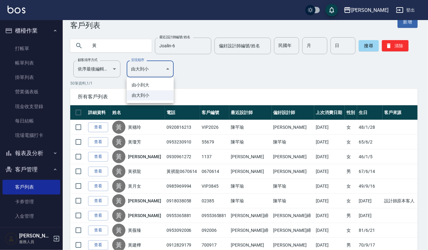
click at [157, 83] on li "由小到大" at bounding box center [150, 85] width 47 height 10
type input "ASC"
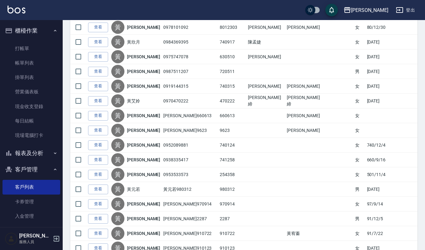
scroll to position [0, 0]
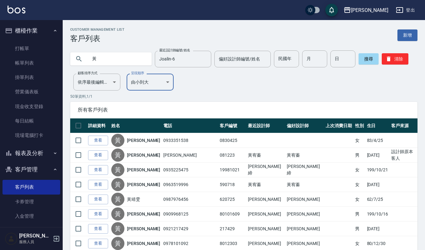
click at [117, 60] on input "黃" at bounding box center [117, 58] width 59 height 17
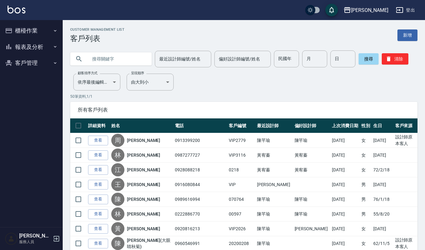
click at [112, 66] on input "text" at bounding box center [117, 58] width 59 height 17
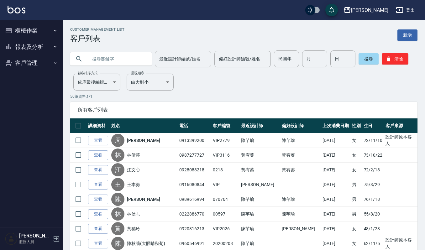
click at [40, 61] on button "客戶管理" at bounding box center [32, 63] width 58 height 16
click at [87, 55] on div at bounding box center [111, 58] width 82 height 13
drag, startPoint x: 93, startPoint y: 55, endPoint x: 87, endPoint y: 57, distance: 6.3
click at [87, 57] on div at bounding box center [111, 58] width 82 height 13
type input "胡"
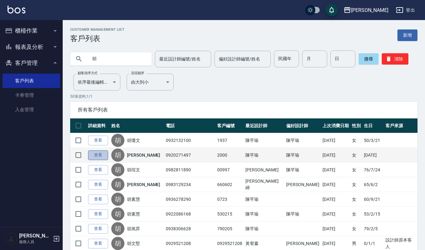
click at [101, 156] on link "查看" at bounding box center [98, 155] width 20 height 10
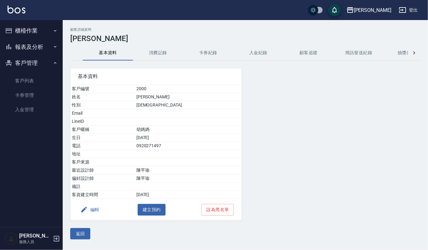
click at [162, 54] on button "消費記錄" at bounding box center [158, 52] width 50 height 15
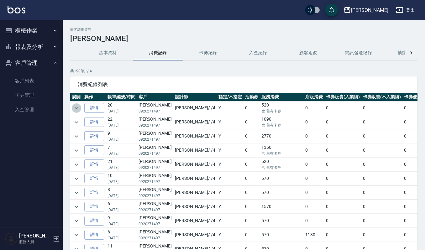
click at [80, 111] on icon "expand row" at bounding box center [77, 108] width 8 height 8
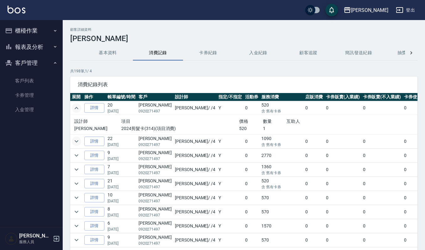
click at [77, 145] on icon "expand row" at bounding box center [77, 142] width 8 height 8
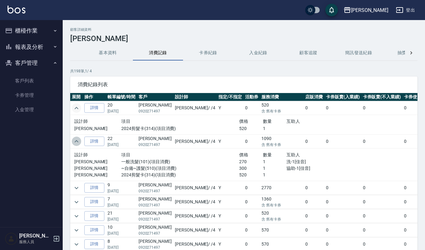
click at [77, 145] on icon "expand row" at bounding box center [77, 142] width 8 height 8
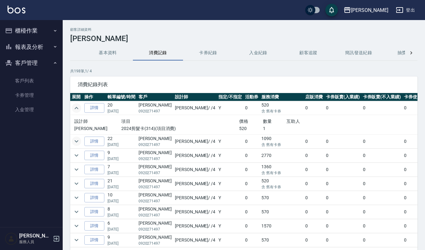
drag, startPoint x: 50, startPoint y: 74, endPoint x: 62, endPoint y: 70, distance: 12.0
click at [50, 74] on link "客戶列表" at bounding box center [32, 81] width 58 height 14
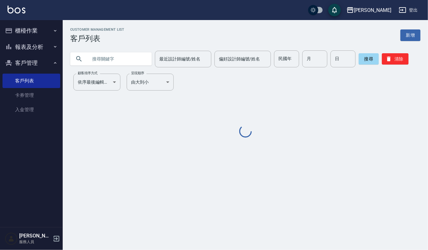
click at [113, 57] on input "text" at bounding box center [117, 58] width 59 height 17
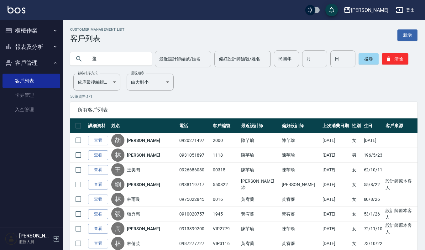
type input "盈"
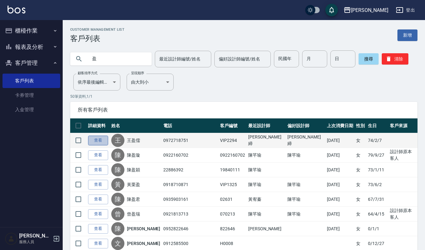
click at [100, 142] on link "查看" at bounding box center [98, 141] width 20 height 10
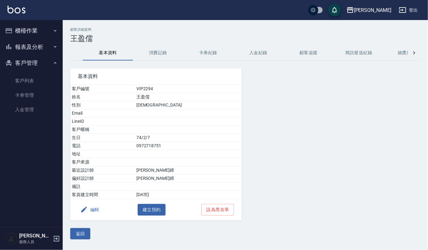
click at [164, 58] on button "消費記錄" at bounding box center [158, 52] width 50 height 15
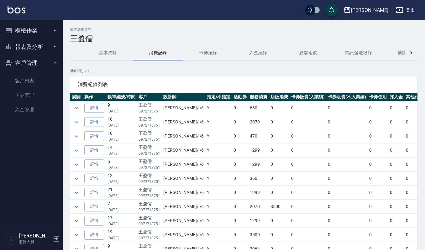
click at [75, 109] on icon "expand row" at bounding box center [77, 108] width 8 height 8
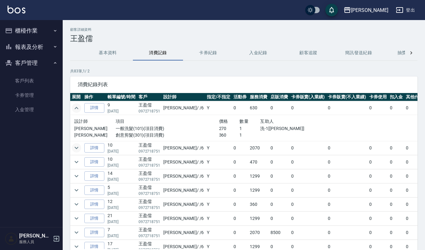
click at [74, 148] on icon "expand row" at bounding box center [77, 148] width 8 height 8
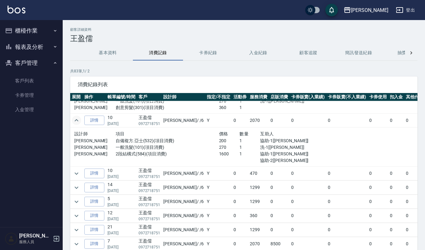
scroll to position [42, 0]
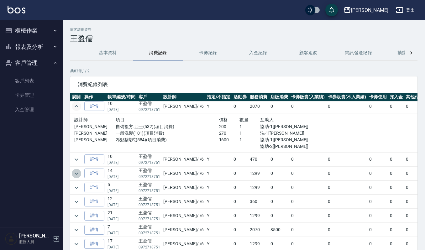
click at [78, 173] on icon "expand row" at bounding box center [77, 174] width 8 height 8
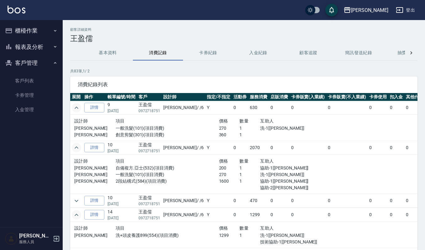
scroll to position [0, 0]
click at [35, 78] on link "客戶列表" at bounding box center [32, 81] width 58 height 14
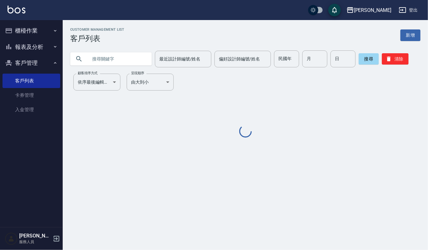
click at [121, 64] on input "text" at bounding box center [117, 58] width 59 height 17
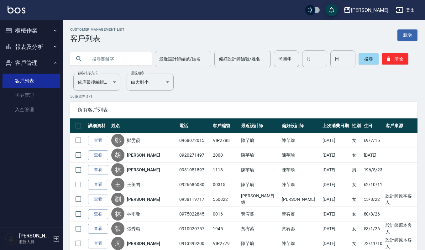
paste input "VIP2788"
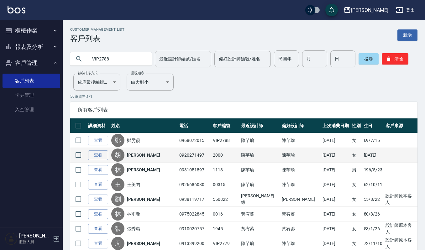
type input "VIP2788"
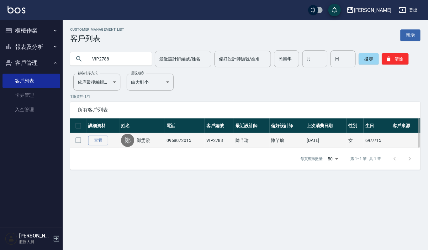
click at [94, 142] on link "查看" at bounding box center [98, 141] width 20 height 10
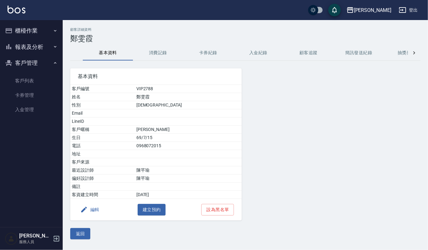
click at [160, 47] on button "消費記錄" at bounding box center [158, 52] width 50 height 15
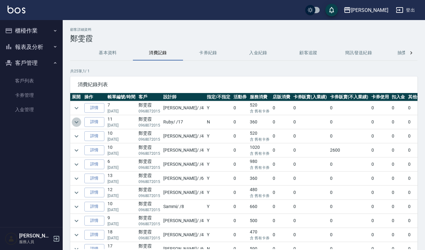
click at [78, 124] on icon "expand row" at bounding box center [77, 123] width 8 height 8
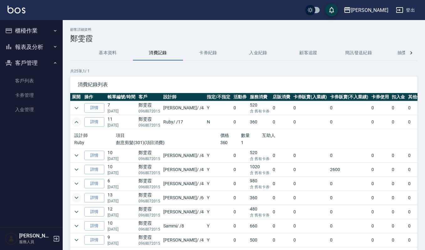
click at [75, 203] on button "expand row" at bounding box center [76, 197] width 9 height 9
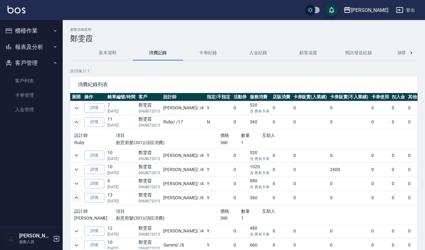
scroll to position [42, 0]
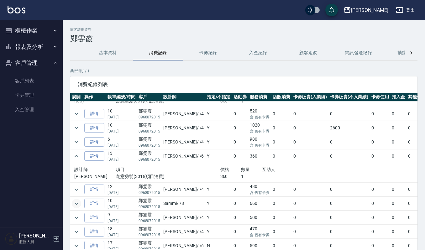
click at [73, 205] on icon "expand row" at bounding box center [77, 204] width 8 height 8
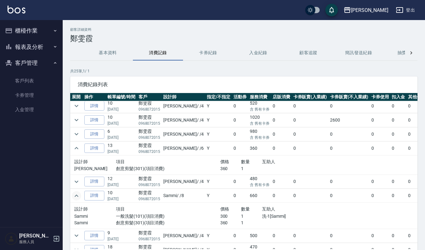
scroll to position [0, 0]
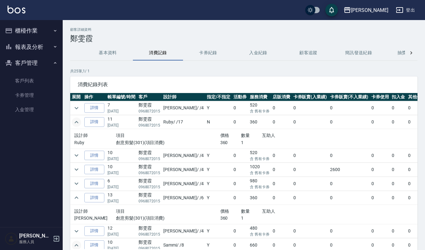
click at [27, 30] on button "櫃檯作業" at bounding box center [32, 31] width 58 height 16
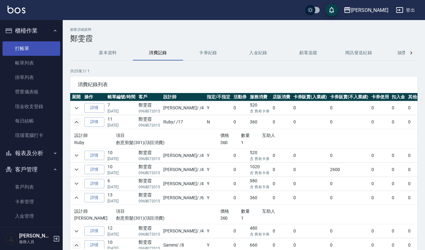
click at [26, 49] on link "打帳單" at bounding box center [32, 48] width 58 height 14
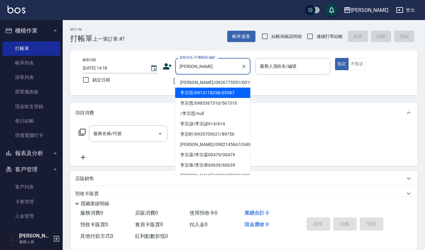
type input "李宗哲/0913118258/05387"
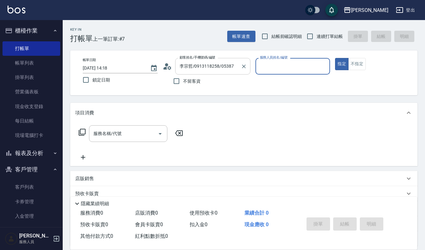
type input "Ruby-17"
click at [335, 58] on button "指定" at bounding box center [341, 64] width 13 height 12
type button "true"
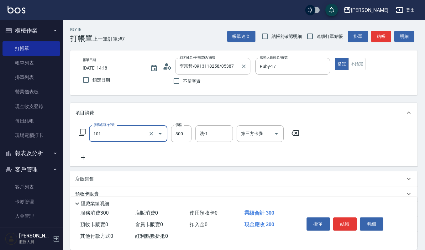
type input "一般洗髮(101)"
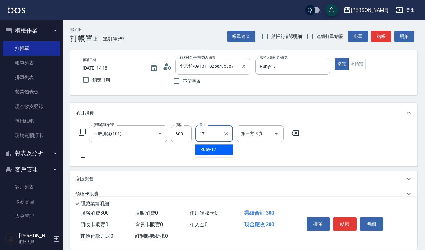
type input "Ruby-17"
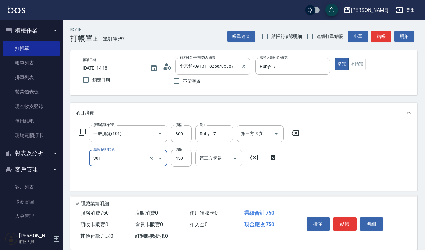
type input "創意剪髮(301)"
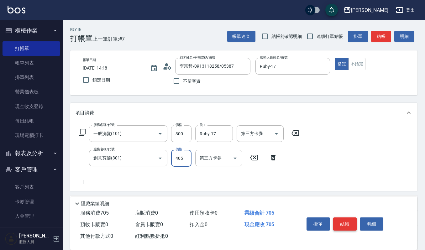
type input "405"
click at [340, 223] on button "結帳" at bounding box center [345, 224] width 24 height 13
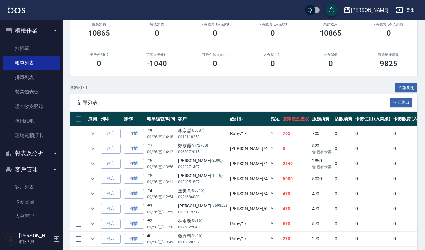
scroll to position [83, 0]
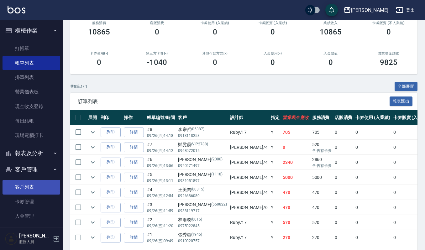
click at [25, 192] on link "客戶列表" at bounding box center [32, 187] width 58 height 14
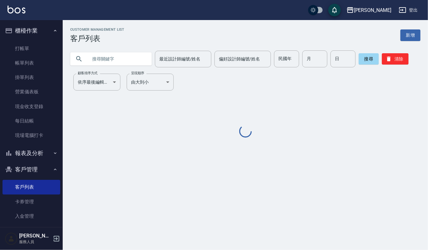
click at [124, 53] on input "text" at bounding box center [117, 58] width 59 height 17
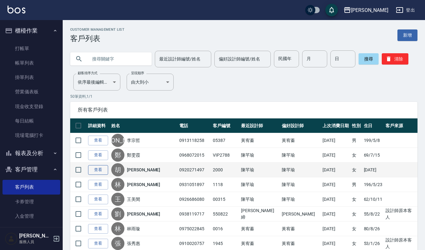
click at [98, 171] on link "查看" at bounding box center [98, 170] width 20 height 10
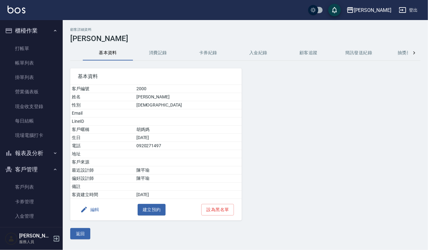
click at [152, 51] on button "消費記錄" at bounding box center [158, 52] width 50 height 15
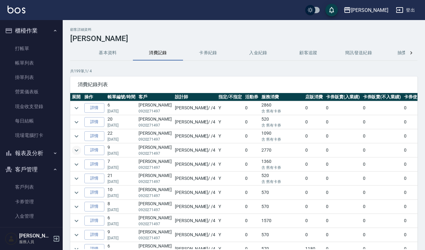
click at [75, 151] on icon "expand row" at bounding box center [77, 150] width 4 height 2
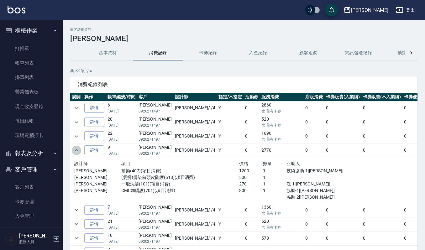
click at [75, 151] on icon "expand row" at bounding box center [77, 151] width 8 height 8
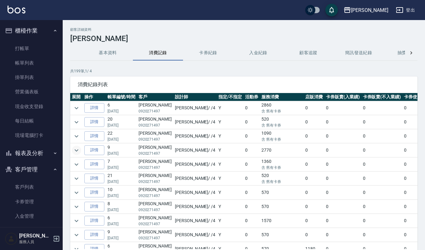
click at [206, 89] on div "消費紀錄列表" at bounding box center [243, 84] width 347 height 16
click at [256, 78] on div "消費紀錄列表" at bounding box center [243, 84] width 347 height 16
click at [9, 191] on link "客戶列表" at bounding box center [32, 187] width 58 height 14
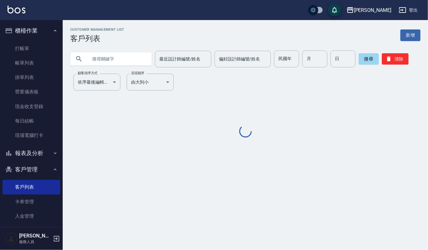
click at [109, 53] on input "text" at bounding box center [117, 58] width 59 height 17
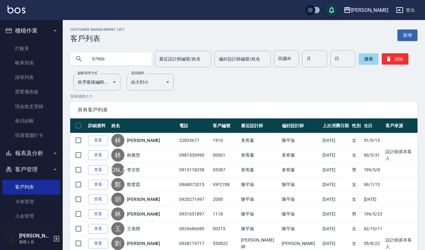
type input "97966"
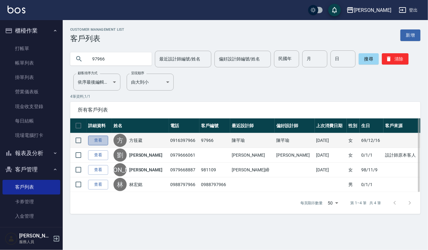
click at [91, 140] on link "查看" at bounding box center [98, 141] width 20 height 10
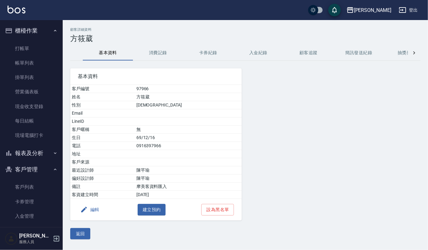
click at [154, 52] on button "消費記錄" at bounding box center [158, 52] width 50 height 15
